Goal: Task Accomplishment & Management: Manage account settings

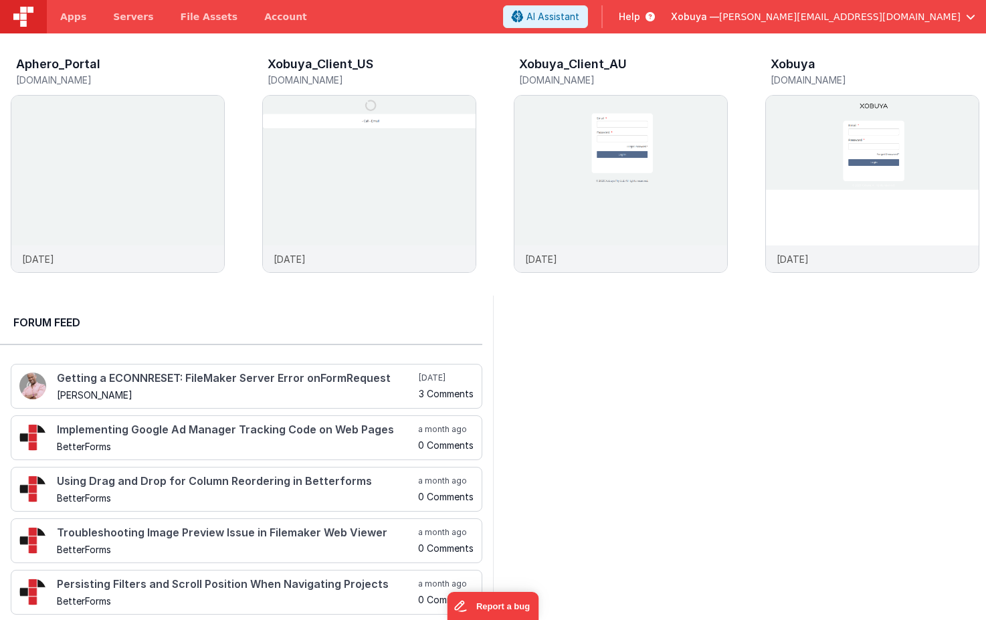
scroll to position [0, 251]
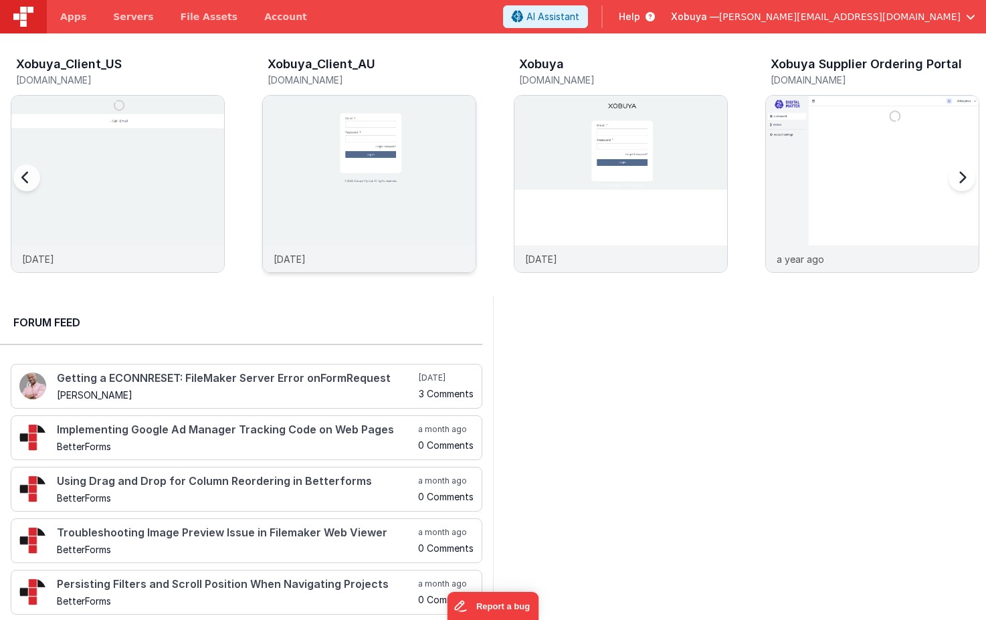
click at [423, 173] on img at bounding box center [369, 202] width 213 height 213
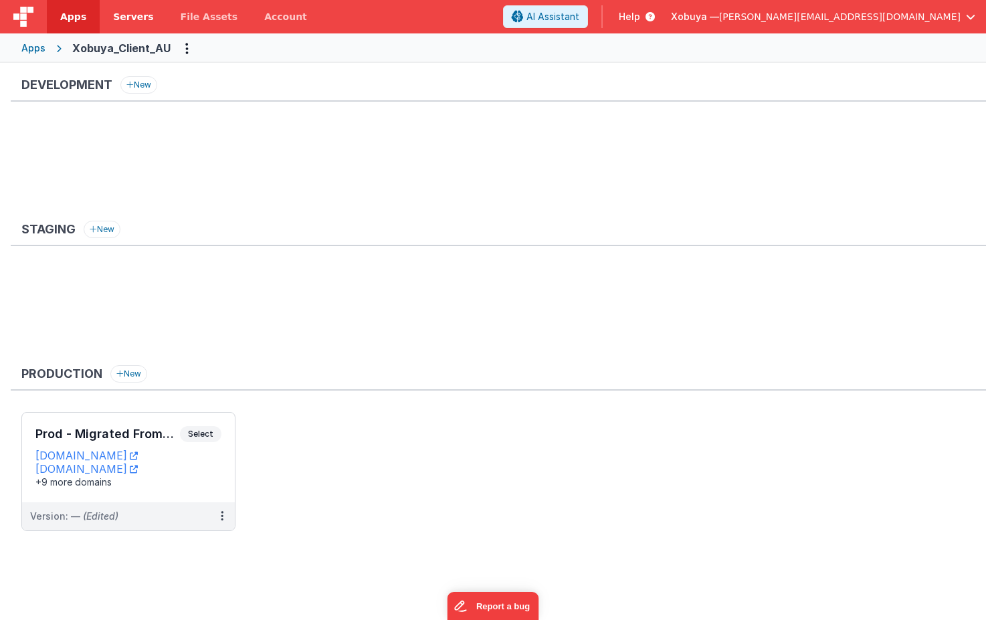
click at [128, 15] on span "Servers" at bounding box center [133, 16] width 40 height 13
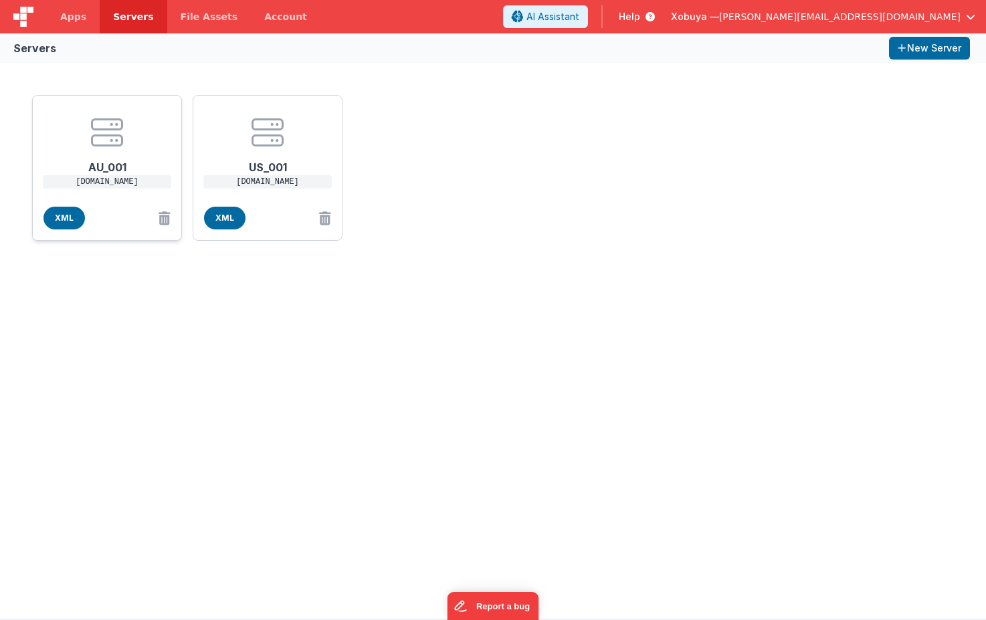
click at [123, 207] on div "XML" at bounding box center [106, 218] width 127 height 23
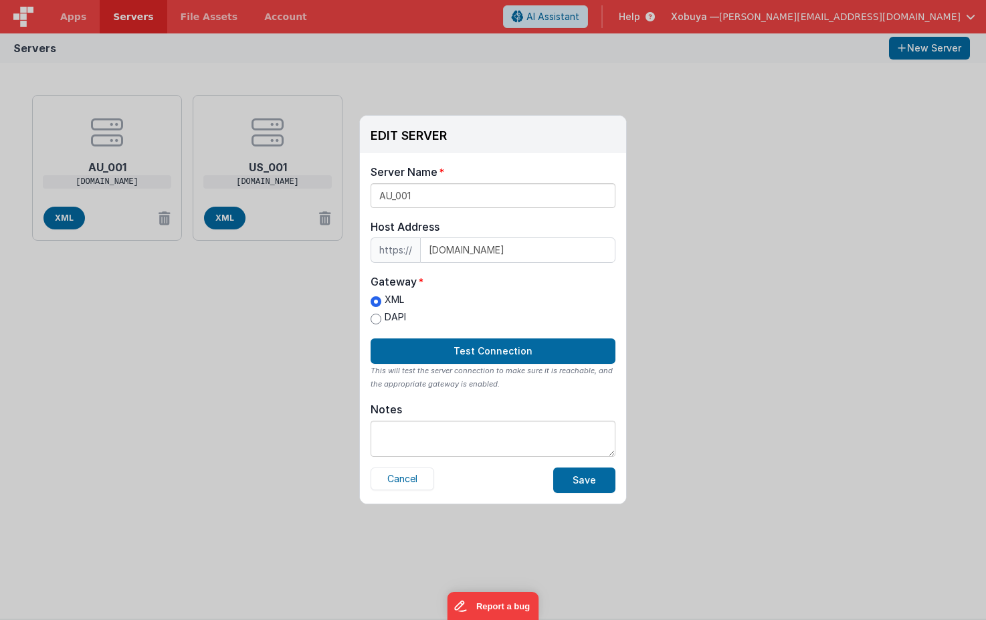
click at [603, 72] on div "EDIT SERVER Delete Server Delete Server Name AU_001 Host Address https:// [DOMA…" at bounding box center [493, 310] width 986 height 620
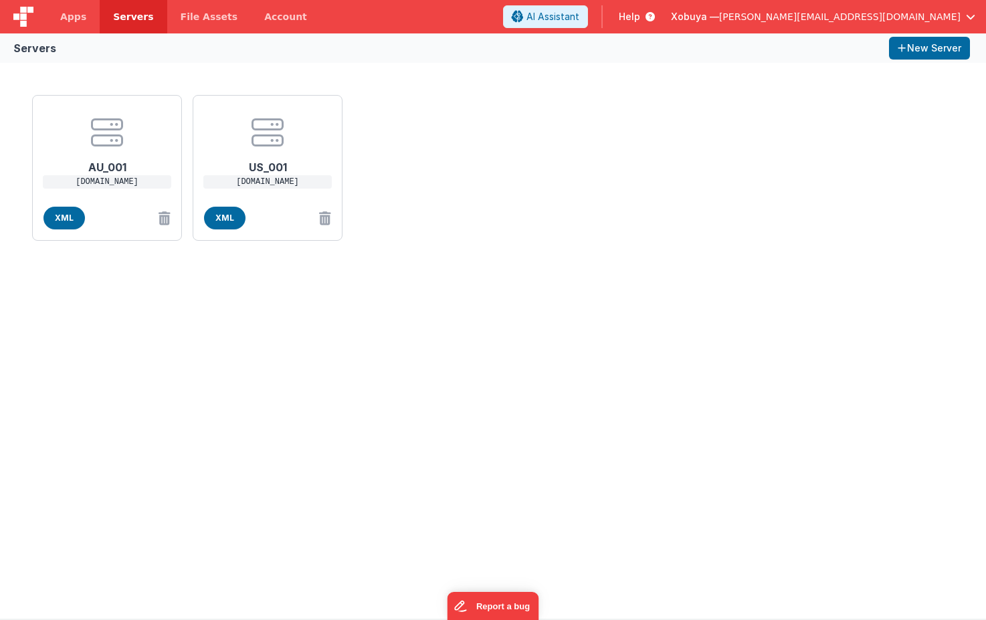
click at [934, 16] on span "[PERSON_NAME][EMAIL_ADDRESS][DOMAIN_NAME]" at bounding box center [839, 16] width 241 height 13
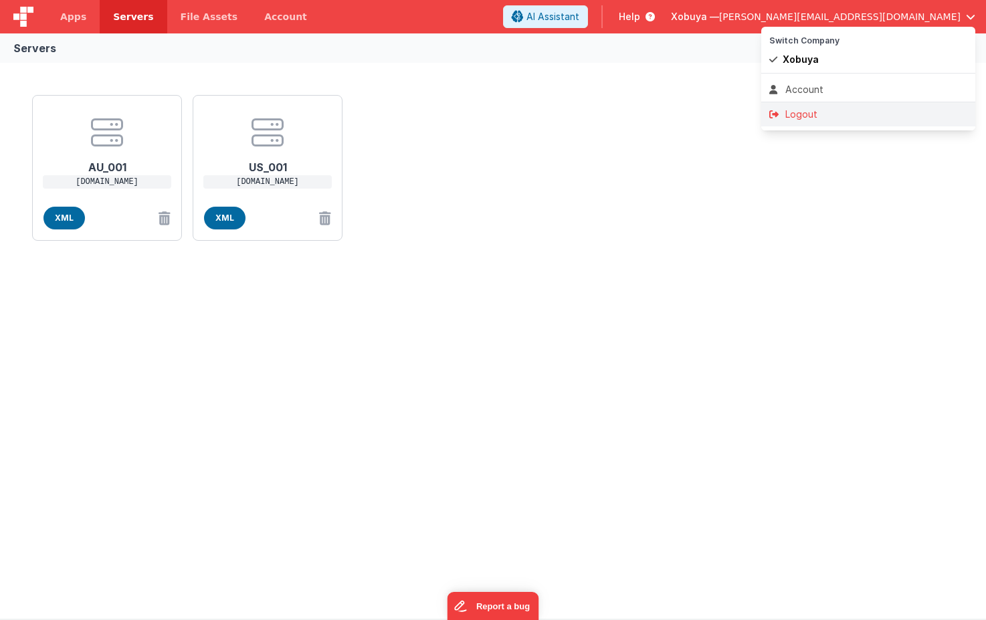
click at [815, 115] on div "Logout" at bounding box center [868, 114] width 198 height 13
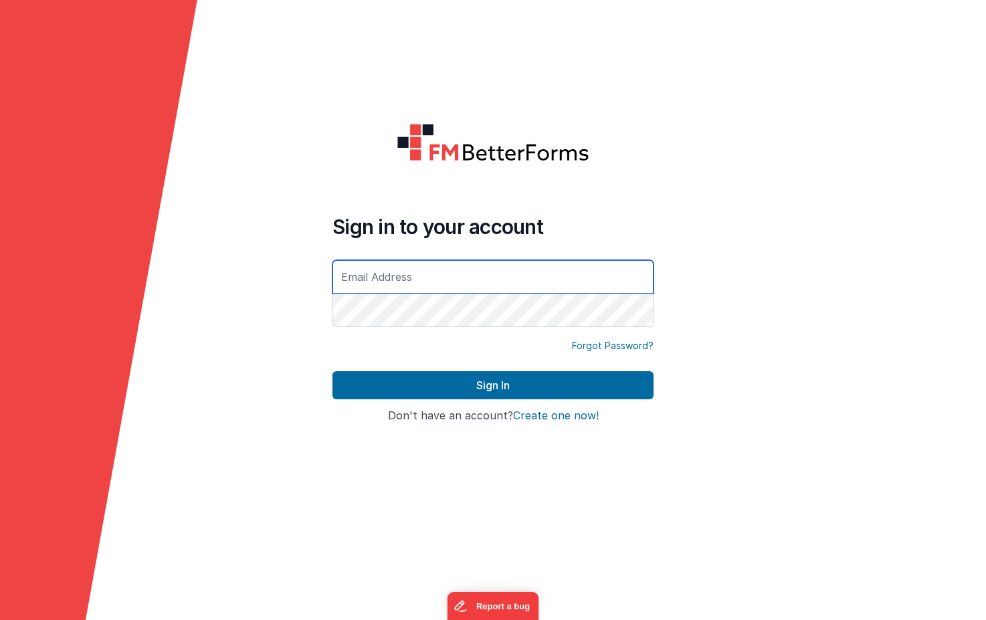
type input "[EMAIL_ADDRESS][DOMAIN_NAME]"
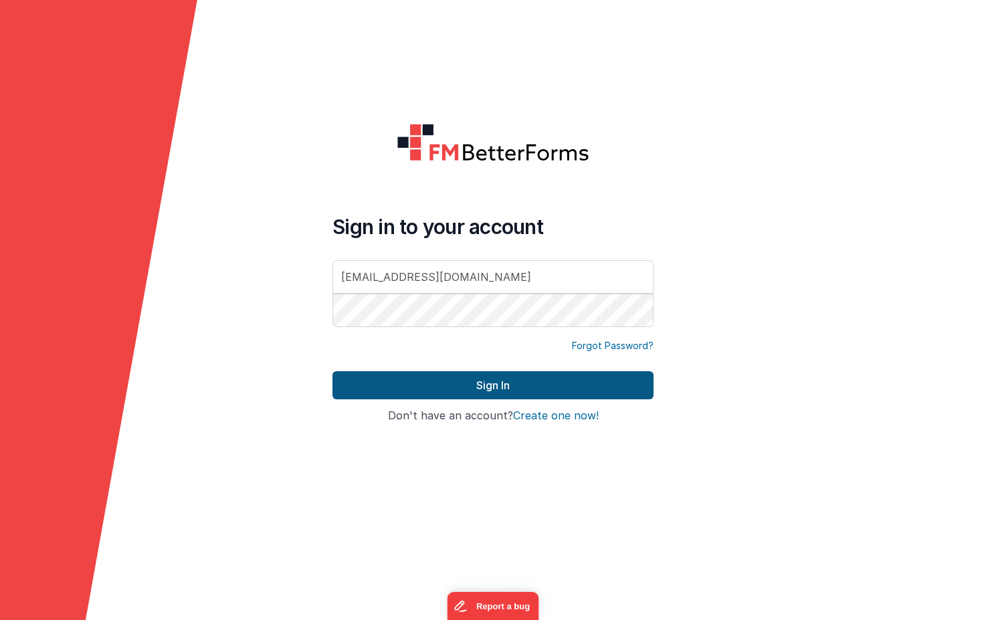
click at [443, 395] on button "Sign In" at bounding box center [492, 385] width 321 height 28
